Goal: Download file/media

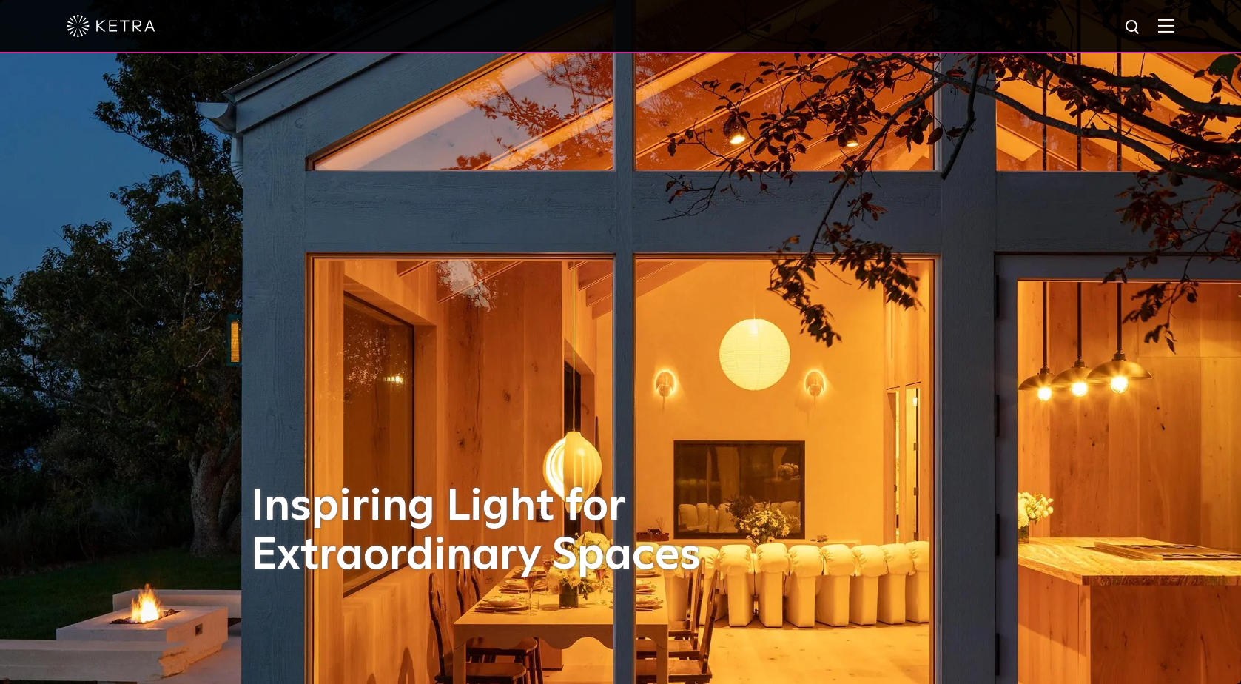
click at [1165, 22] on img at bounding box center [1166, 25] width 16 height 14
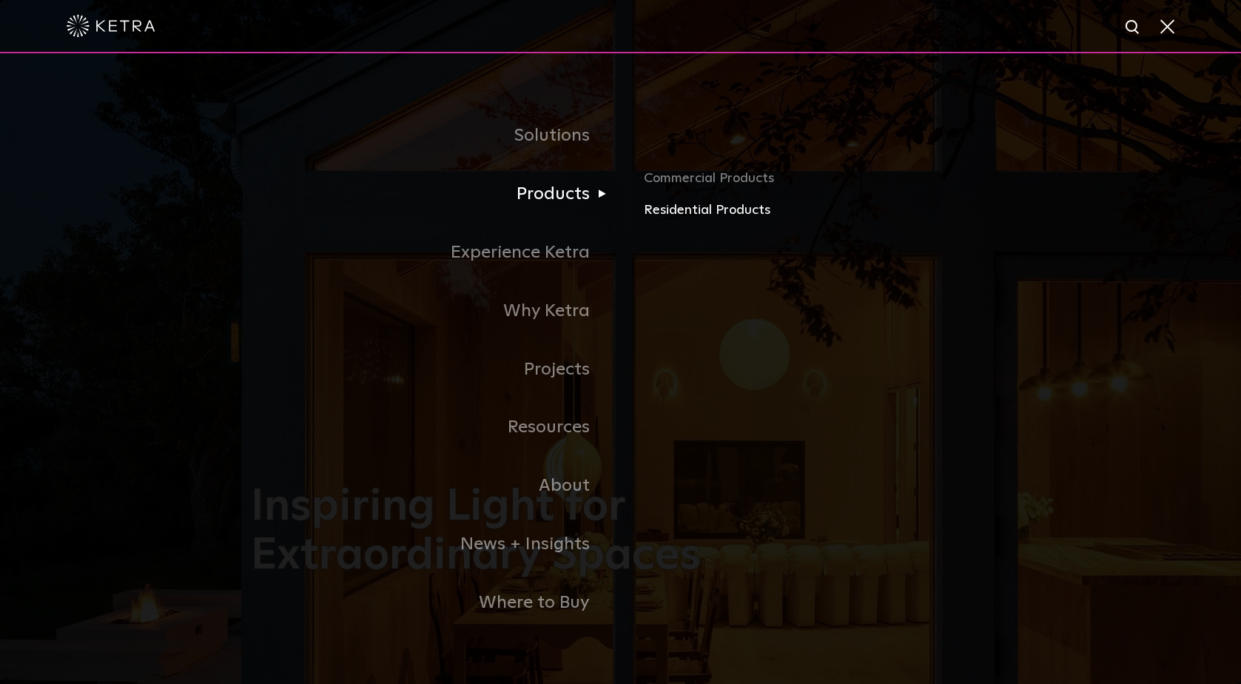
click at [683, 210] on link "Residential Products" at bounding box center [817, 210] width 346 height 21
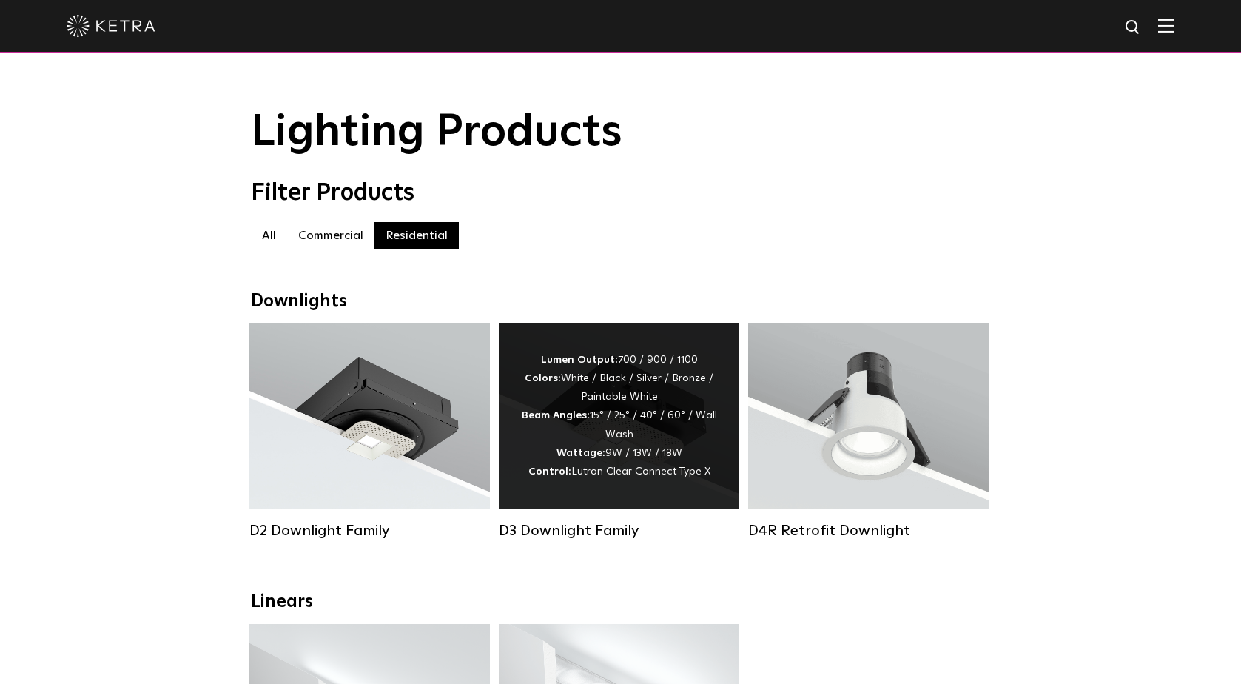
scroll to position [37, 0]
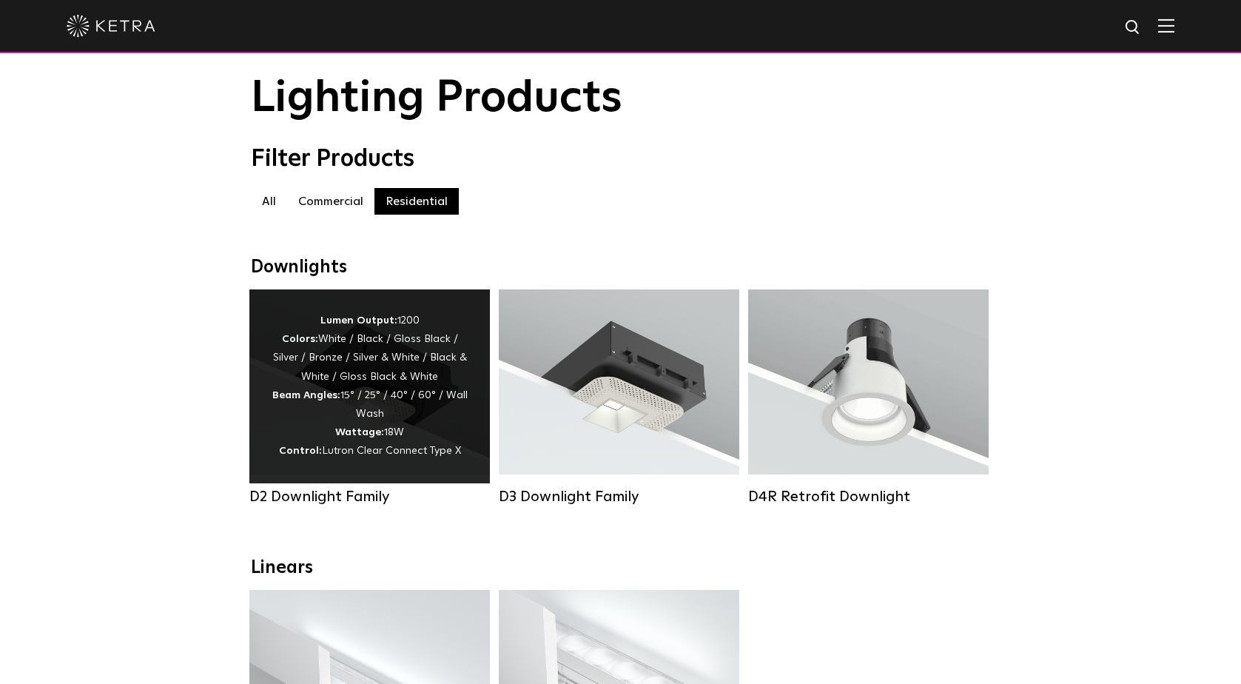
click at [425, 366] on div "Lumen Output: 1200 Colors: White / Black / Gloss Black / Silver / Bronze / Silv…" at bounding box center [370, 385] width 196 height 149
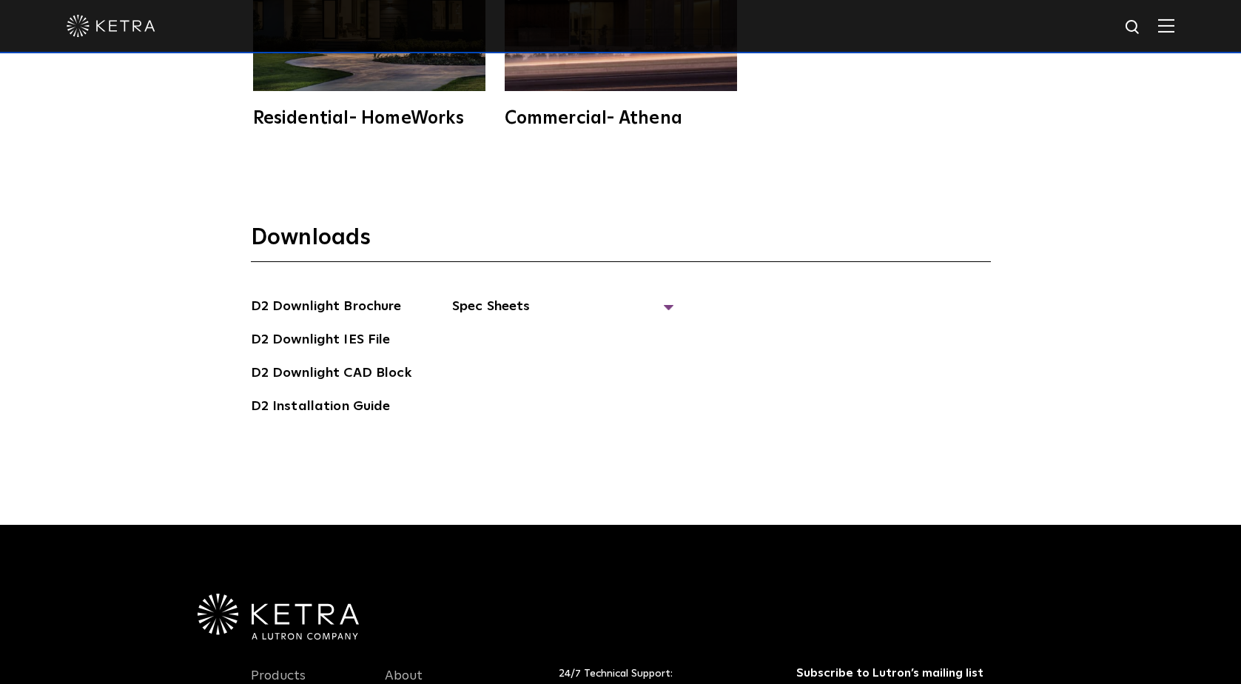
scroll to position [4163, 0]
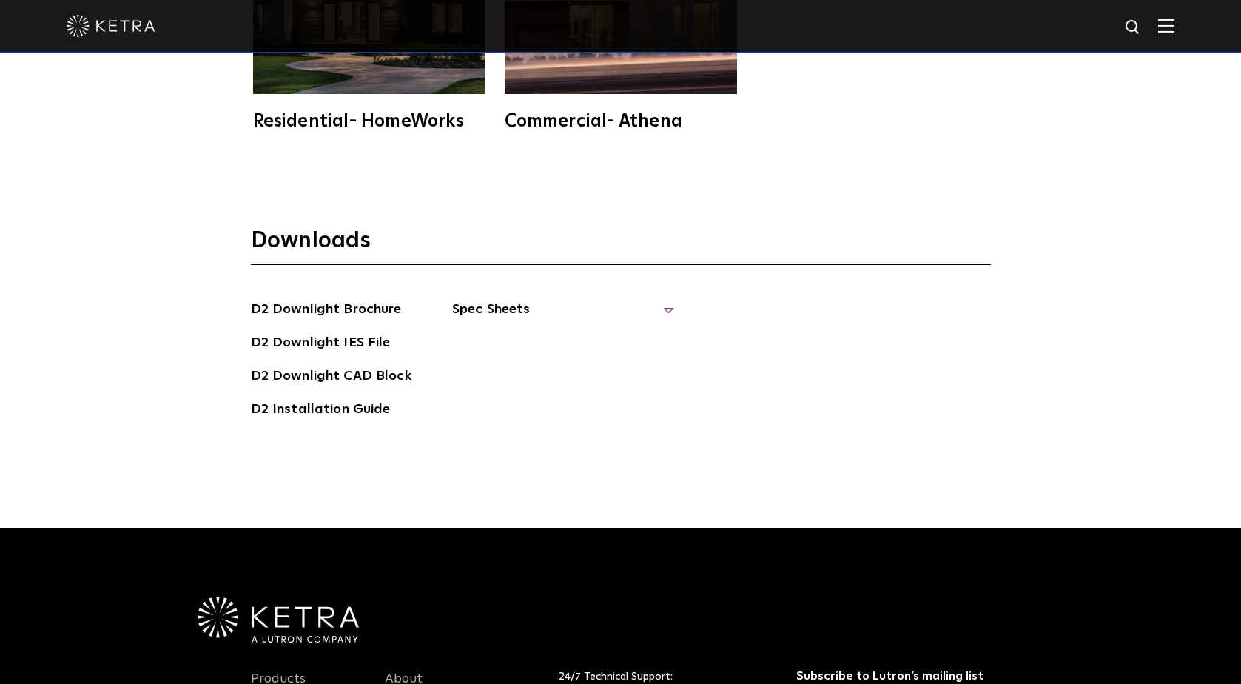
click at [661, 299] on span "Spec Sheets" at bounding box center [563, 315] width 222 height 33
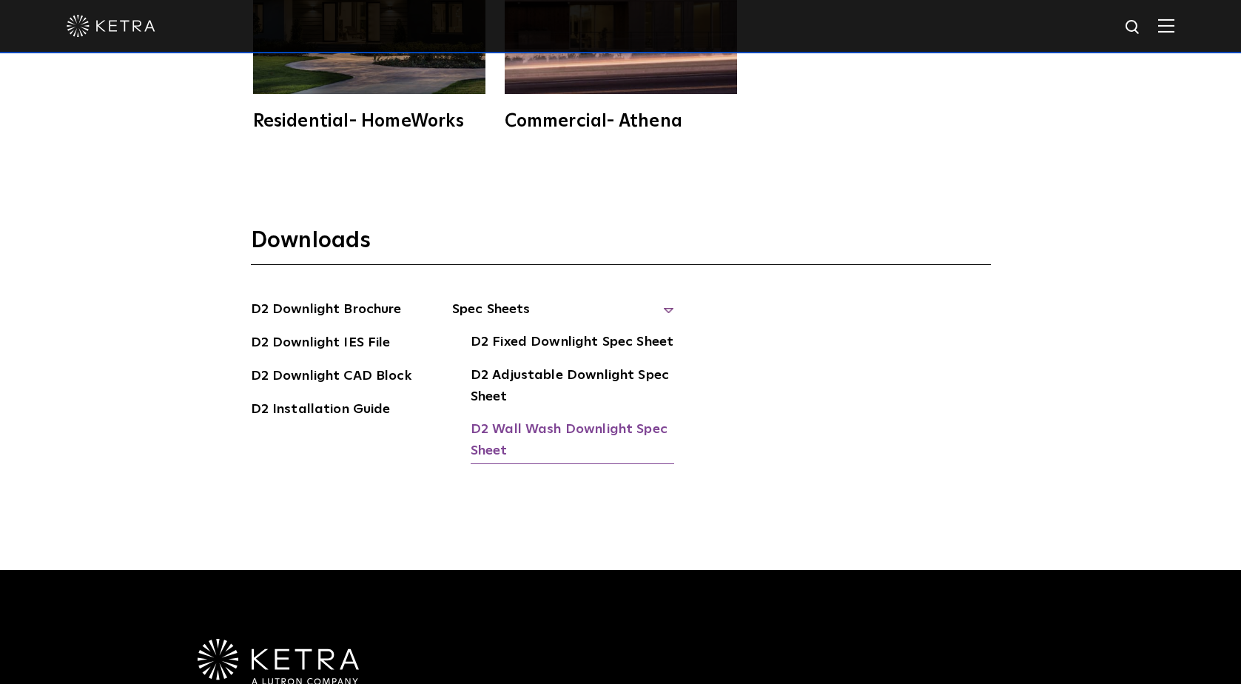
click at [567, 419] on link "D2 Wall Wash Downlight Spec Sheet" at bounding box center [572, 441] width 203 height 45
click at [517, 365] on link "D2 Adjustable Downlight Spec Sheet" at bounding box center [572, 387] width 203 height 45
click at [520, 419] on link "D2 Wall Wash Downlight Spec Sheet" at bounding box center [572, 441] width 203 height 45
